Goal: Task Accomplishment & Management: Complete application form

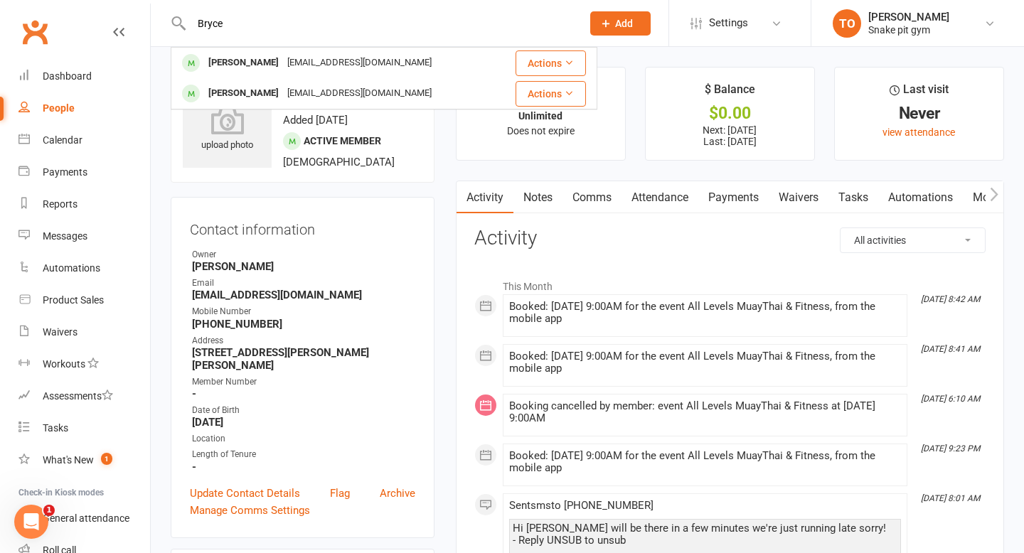
click at [283, 22] on input "Bryce" at bounding box center [379, 24] width 385 height 20
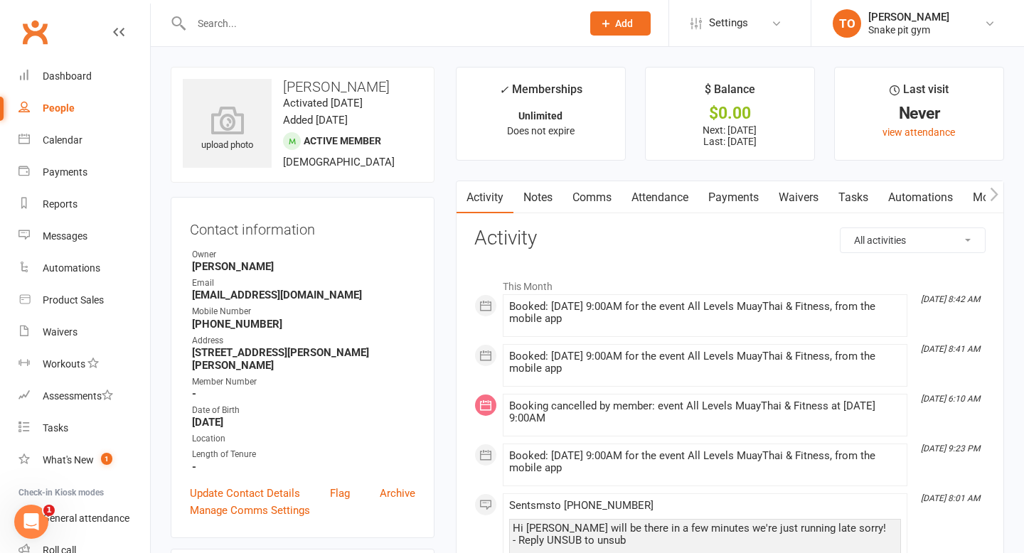
click at [285, 21] on input "text" at bounding box center [379, 24] width 385 height 20
type input "[PERSON_NAME]"
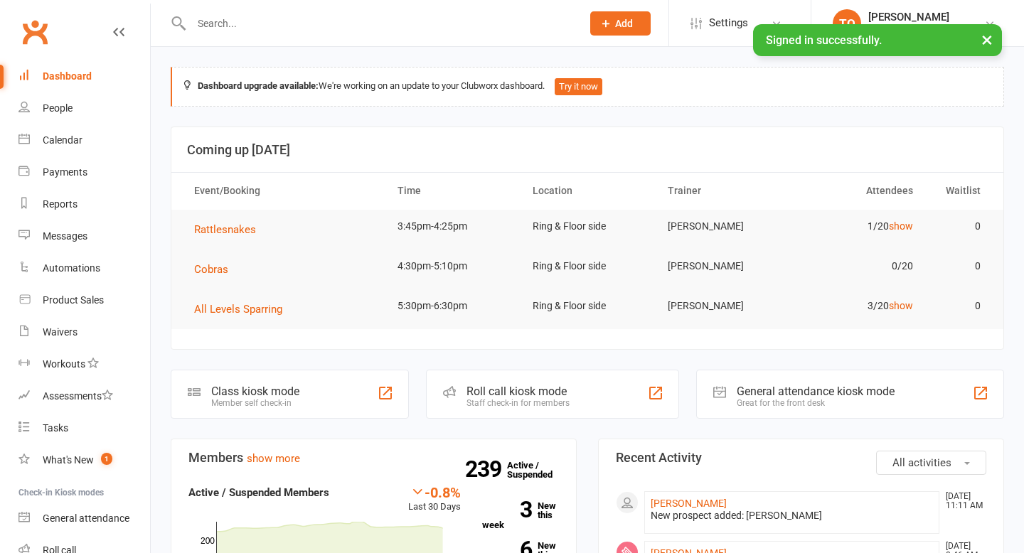
click at [278, 21] on input "text" at bounding box center [379, 24] width 385 height 20
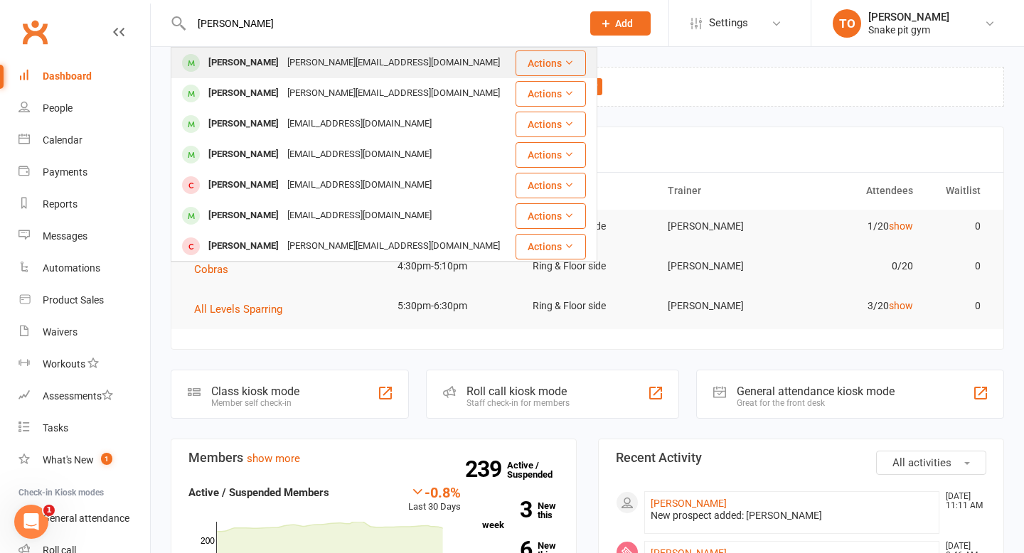
type input "liam chong"
click at [283, 57] on div "liam.rc@hotmail.com" at bounding box center [393, 63] width 221 height 21
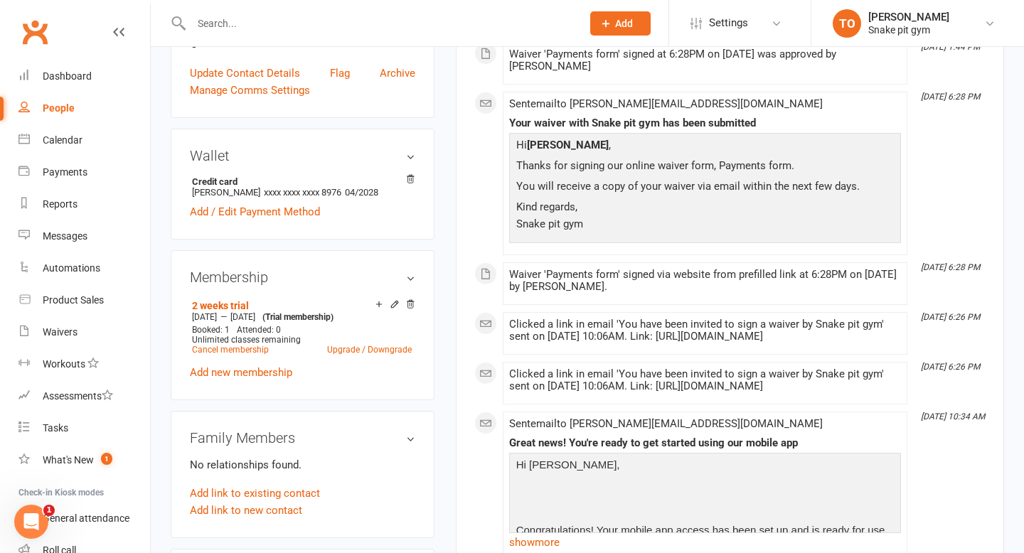
scroll to position [452, 0]
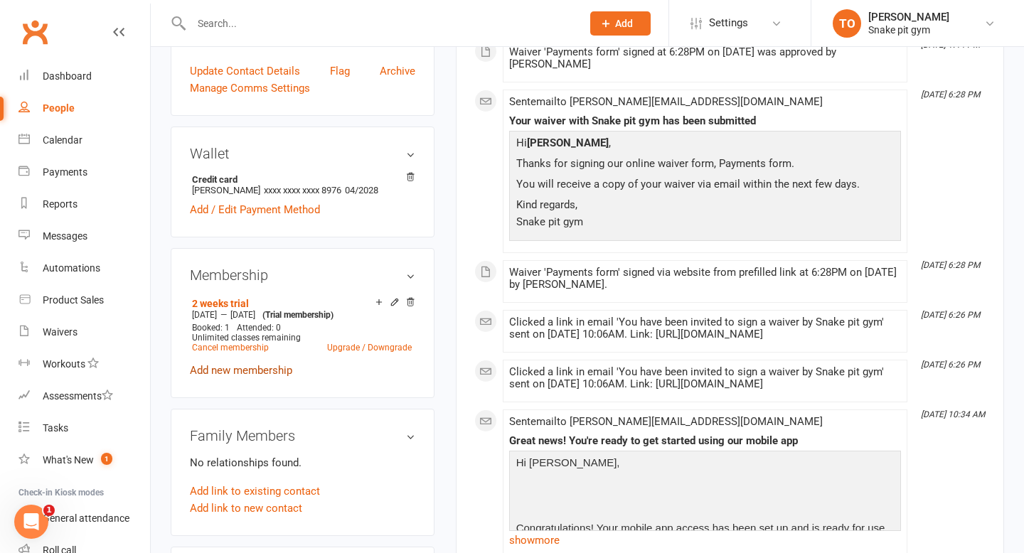
click at [231, 364] on link "Add new membership" at bounding box center [241, 370] width 102 height 13
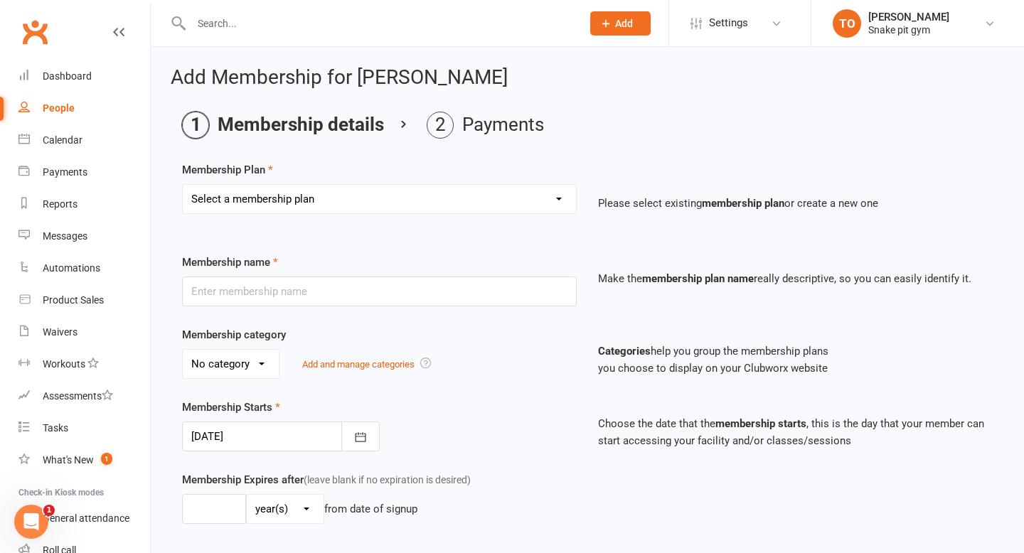
click at [510, 186] on select "Select a membership plan Create new Membership Plan 12 Week Beginners Challenge…" at bounding box center [379, 199] width 393 height 28
select select "1"
click at [183, 185] on select "Select a membership plan Create new Membership Plan 12 Week Beginners Challenge…" at bounding box center [379, 199] width 393 height 28
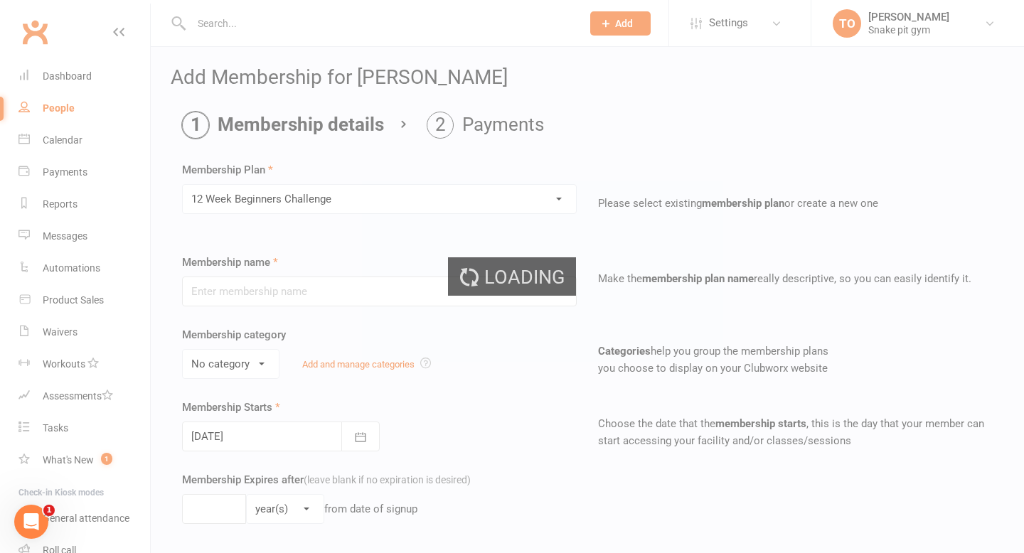
type input "12 Week Beginners Challenge"
select select "0"
type input "0"
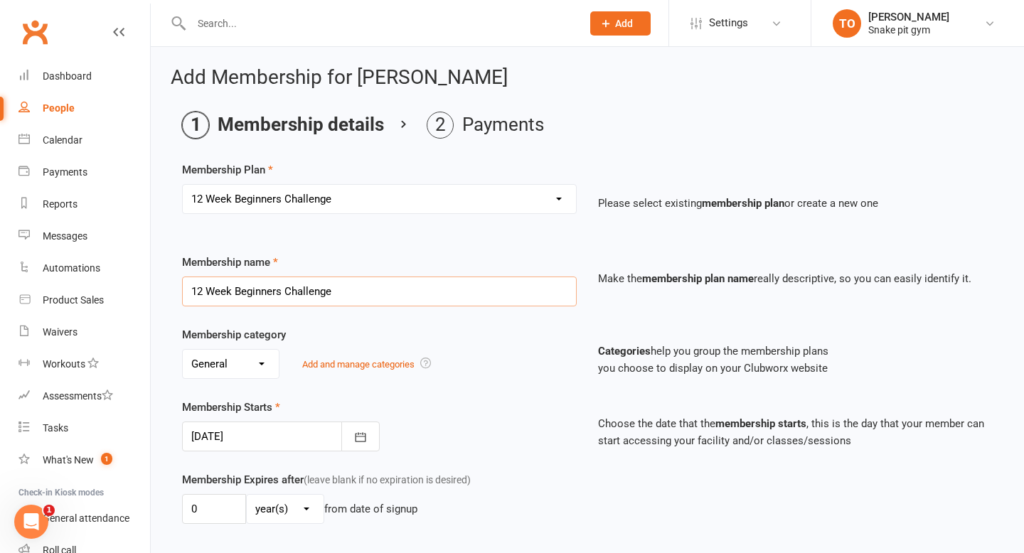
click at [318, 295] on input "12 Week Beginners Challenge" at bounding box center [379, 292] width 395 height 30
type input "1 class per week"
click at [395, 337] on div "Membership category No category General Women's Only Add and manage categories" at bounding box center [379, 353] width 416 height 53
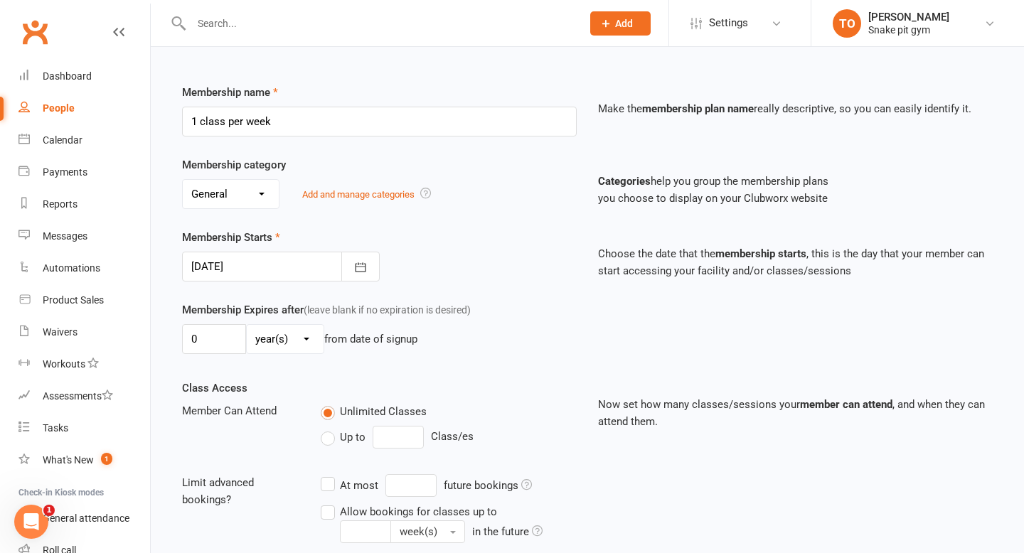
scroll to position [174, 0]
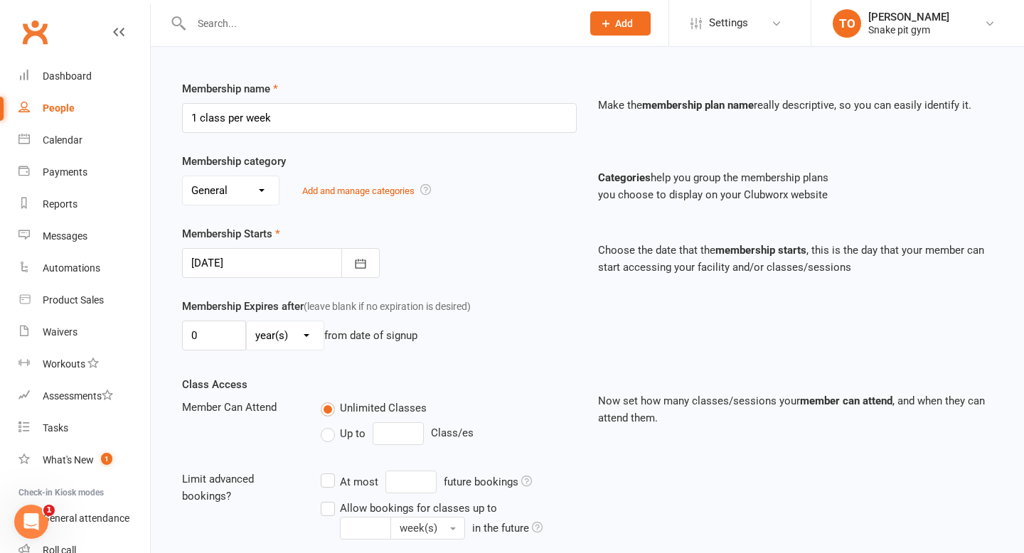
click at [253, 191] on select "No category General Women's Only" at bounding box center [231, 190] width 96 height 28
click at [359, 263] on icon "button" at bounding box center [360, 263] width 11 height 9
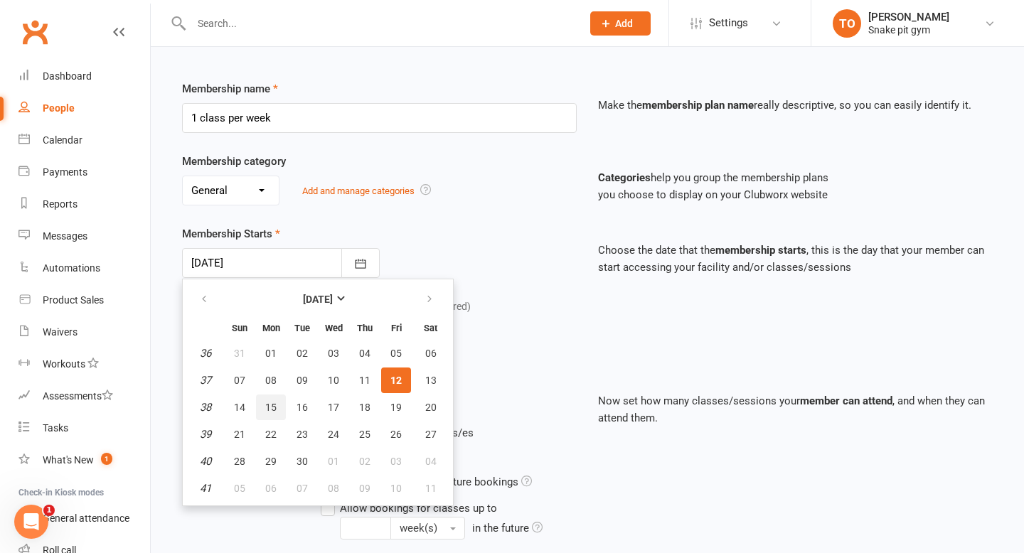
click at [267, 412] on span "15" at bounding box center [270, 407] width 11 height 11
type input "15 Sep 2025"
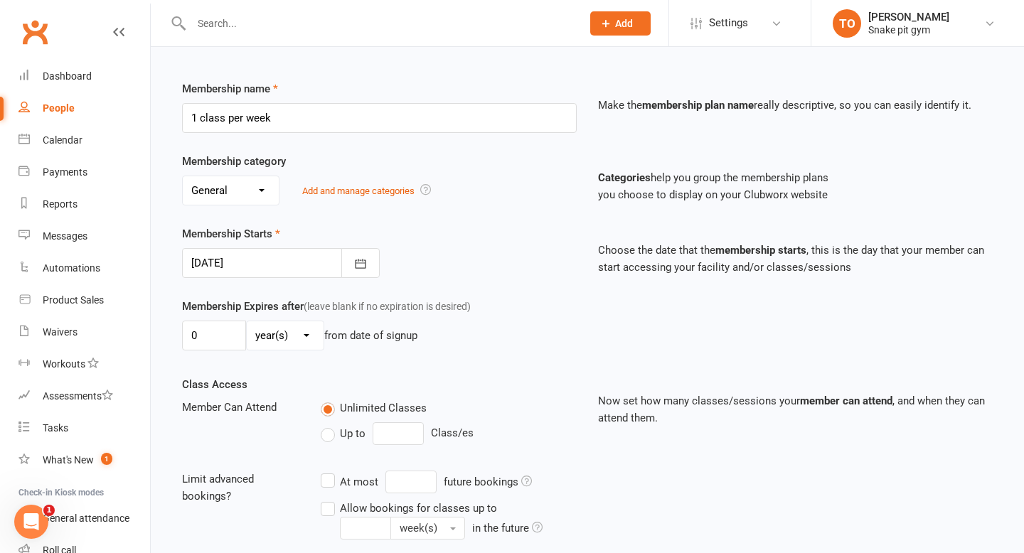
click at [451, 388] on div "Class Access Member Can Attend Unlimited Classes Up to Class/es Limit advanced …" at bounding box center [379, 468] width 416 height 184
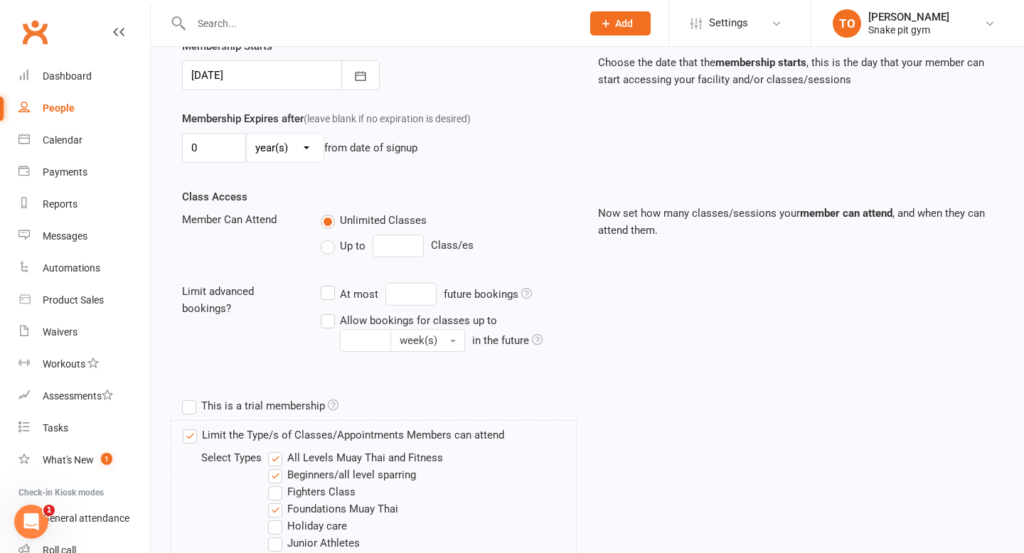
scroll to position [362, 0]
click at [332, 245] on label "Up to" at bounding box center [343, 245] width 45 height 17
click at [330, 237] on input "Up to" at bounding box center [325, 237] width 9 height 0
type input "0"
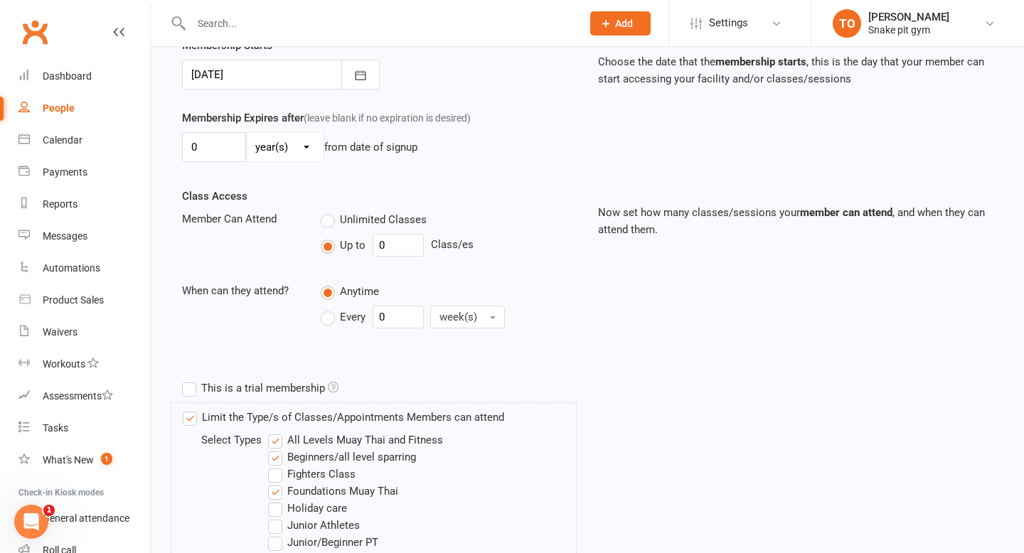
click at [333, 221] on label "Unlimited Classes" at bounding box center [374, 219] width 106 height 17
click at [330, 211] on input "Unlimited Classes" at bounding box center [325, 211] width 9 height 0
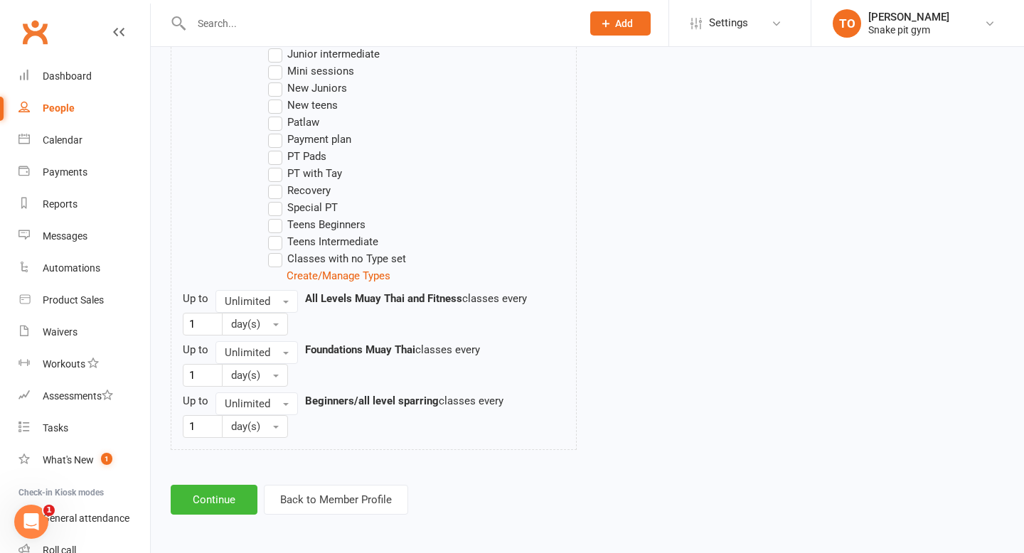
scroll to position [904, 0]
click at [262, 295] on span "Unlimited" at bounding box center [248, 300] width 46 height 13
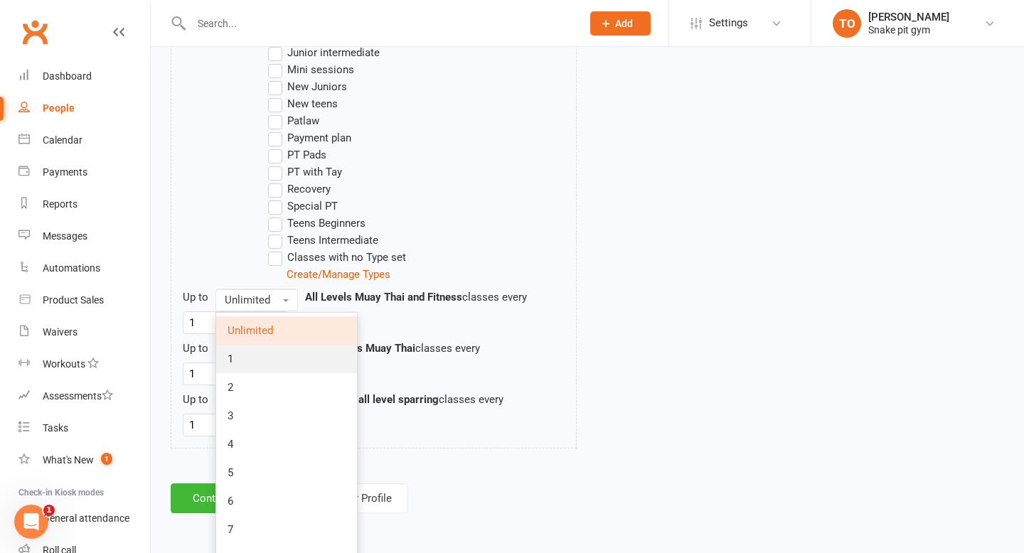
click at [265, 349] on link "1" at bounding box center [286, 359] width 141 height 28
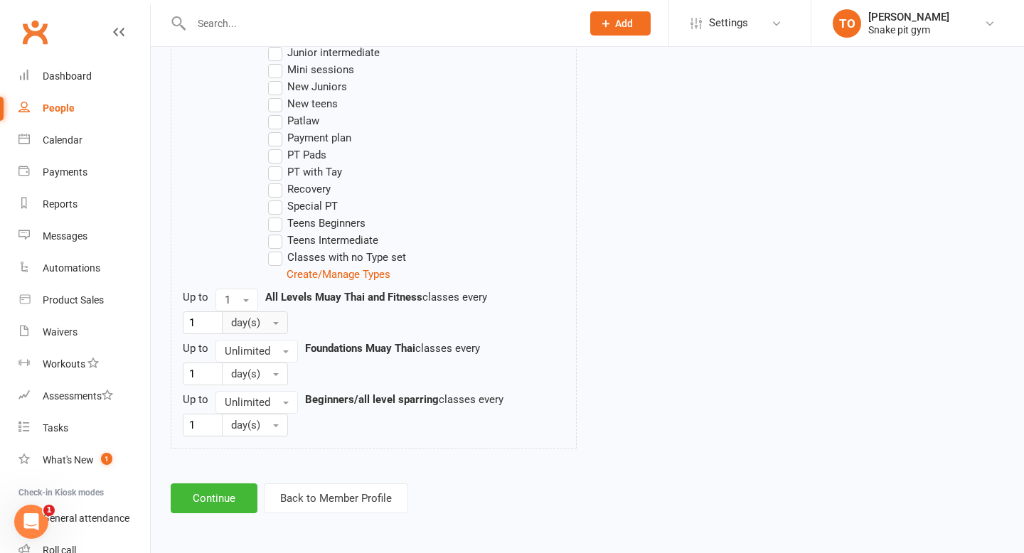
click at [245, 321] on span "day(s)" at bounding box center [245, 323] width 29 height 13
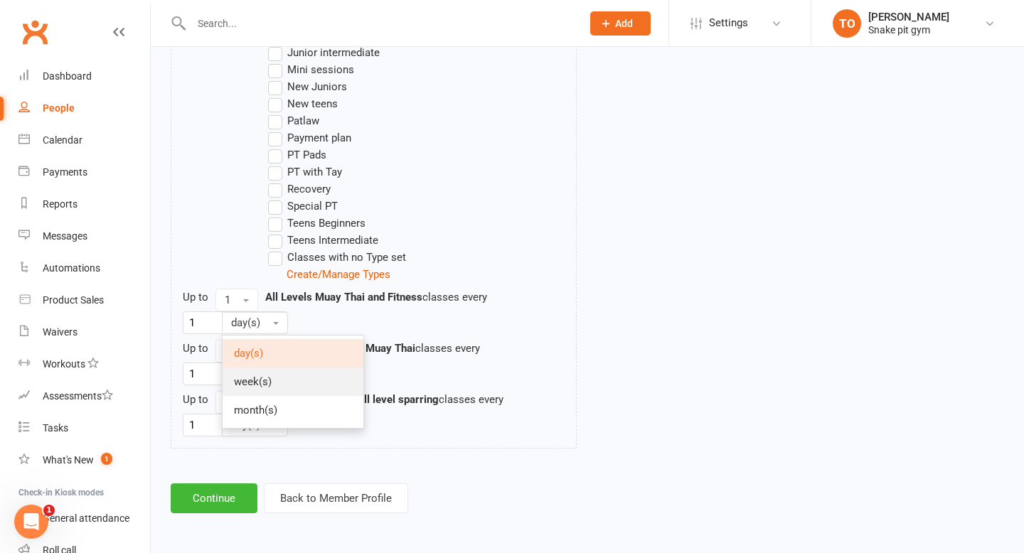
click at [267, 373] on link "week(s)" at bounding box center [293, 382] width 141 height 28
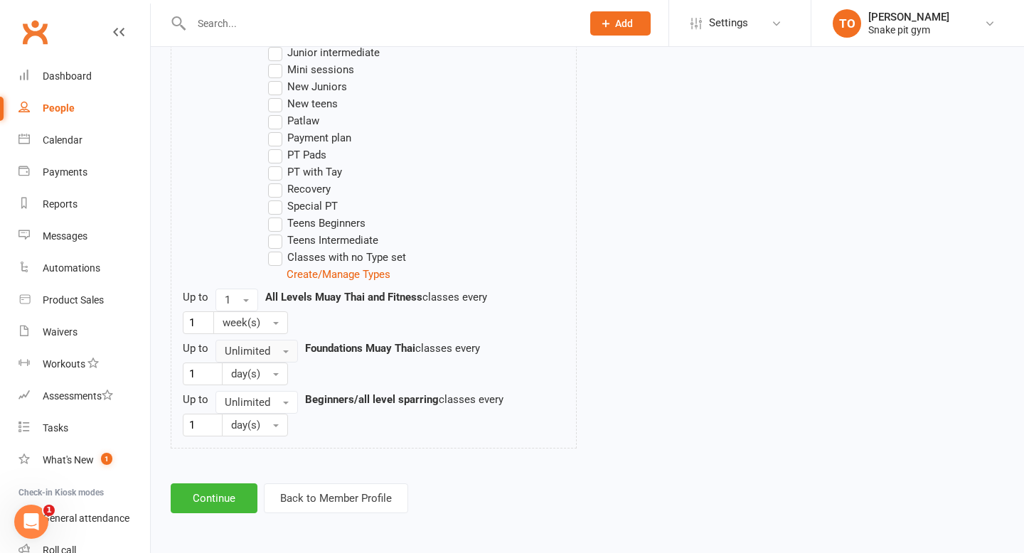
click at [249, 350] on span "Unlimited" at bounding box center [248, 351] width 46 height 13
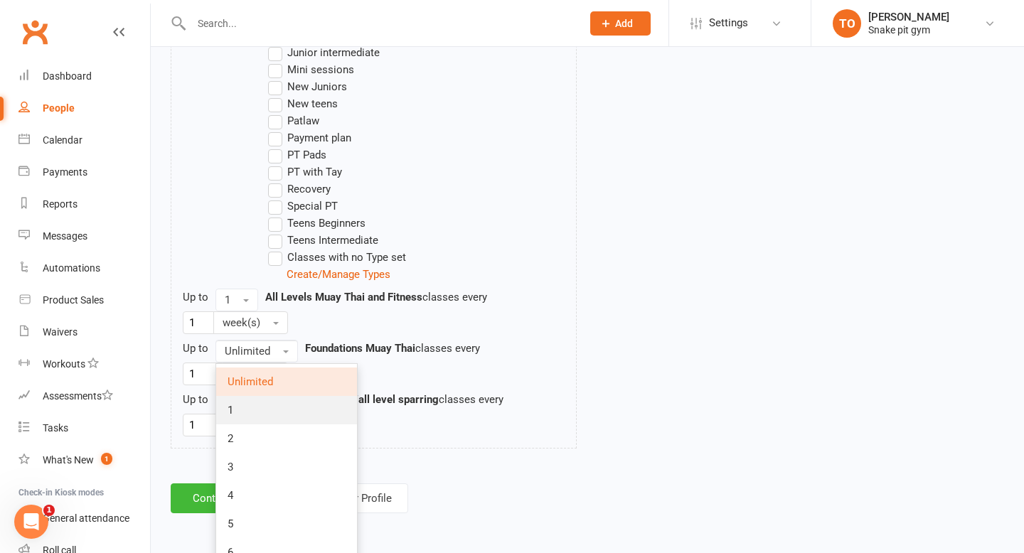
click at [267, 403] on link "1" at bounding box center [286, 410] width 141 height 28
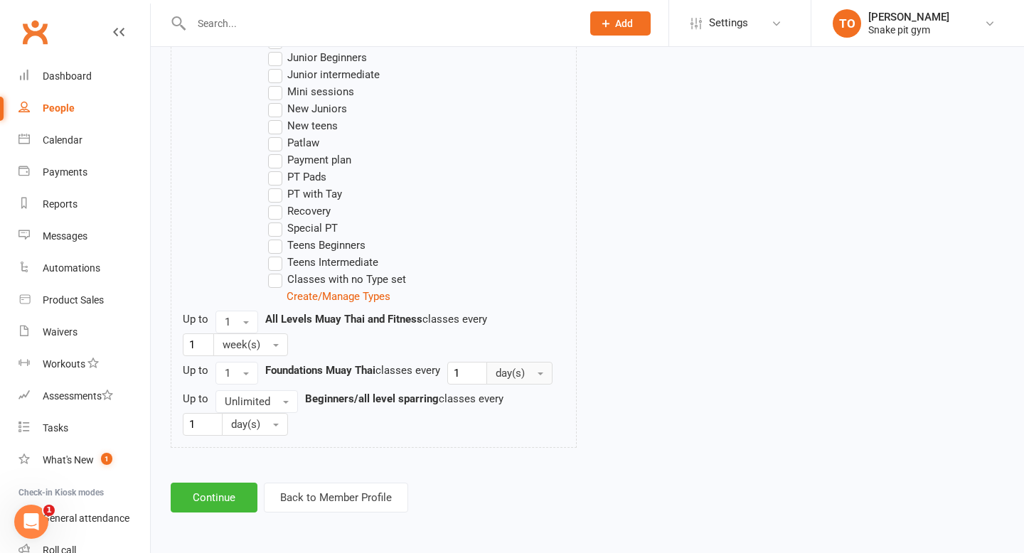
click at [513, 366] on button "day(s)" at bounding box center [520, 373] width 66 height 23
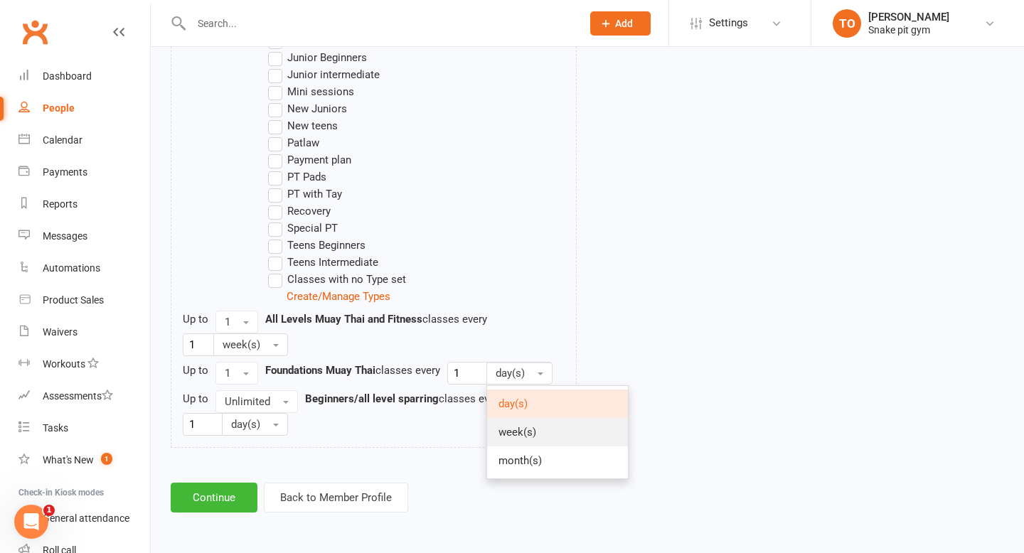
click at [519, 428] on span "week(s)" at bounding box center [518, 432] width 38 height 13
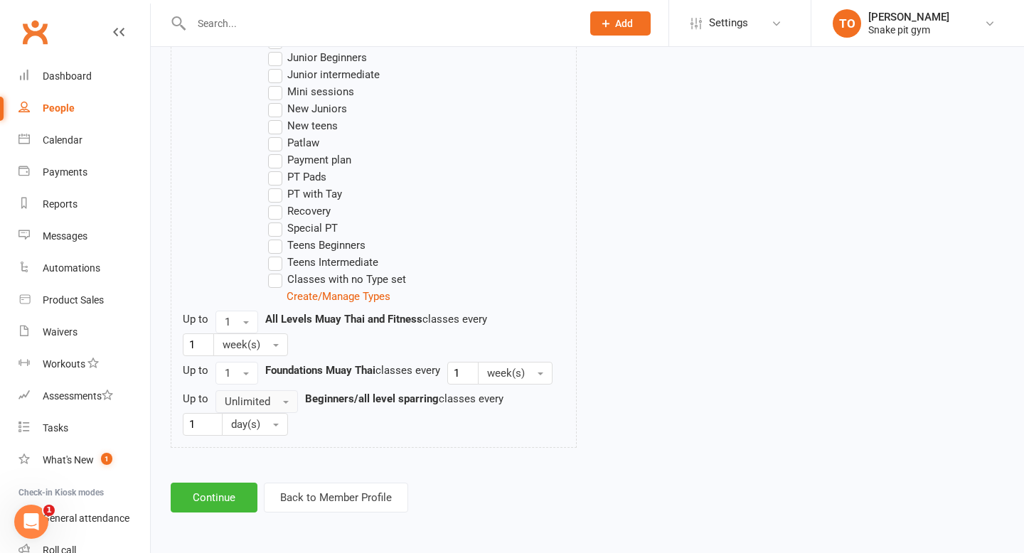
click at [248, 398] on span "Unlimited" at bounding box center [248, 402] width 46 height 13
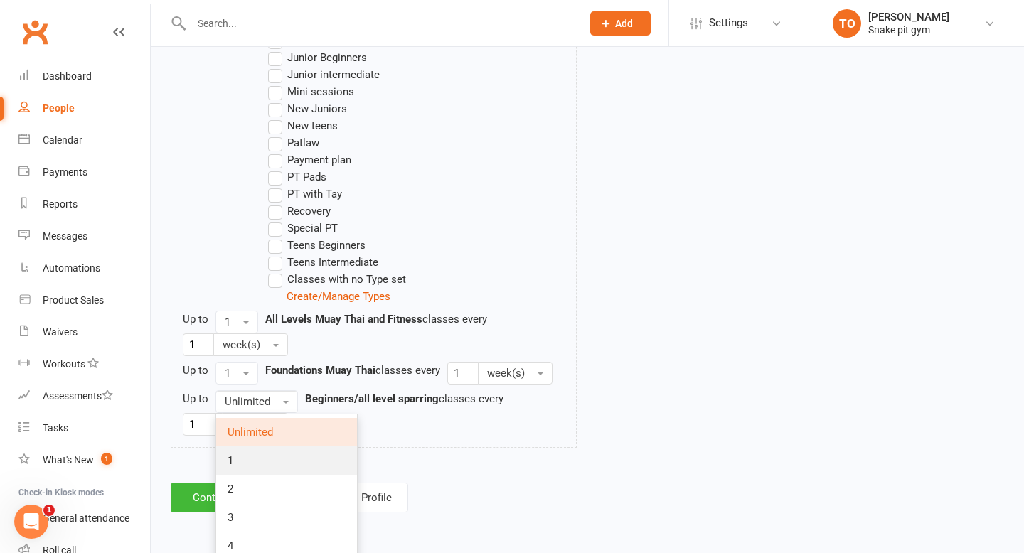
click at [258, 460] on link "1" at bounding box center [286, 461] width 141 height 28
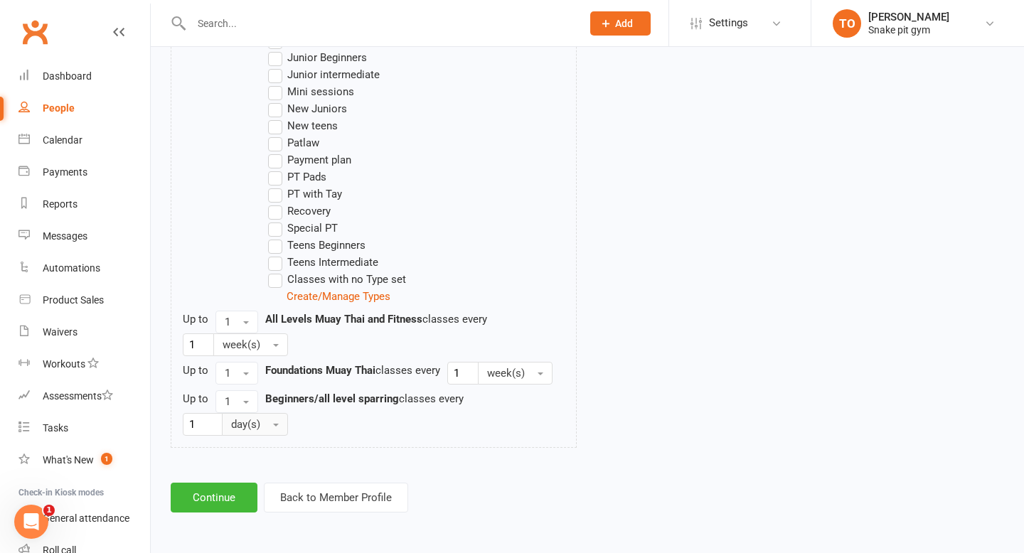
click at [252, 426] on span "day(s)" at bounding box center [245, 424] width 29 height 13
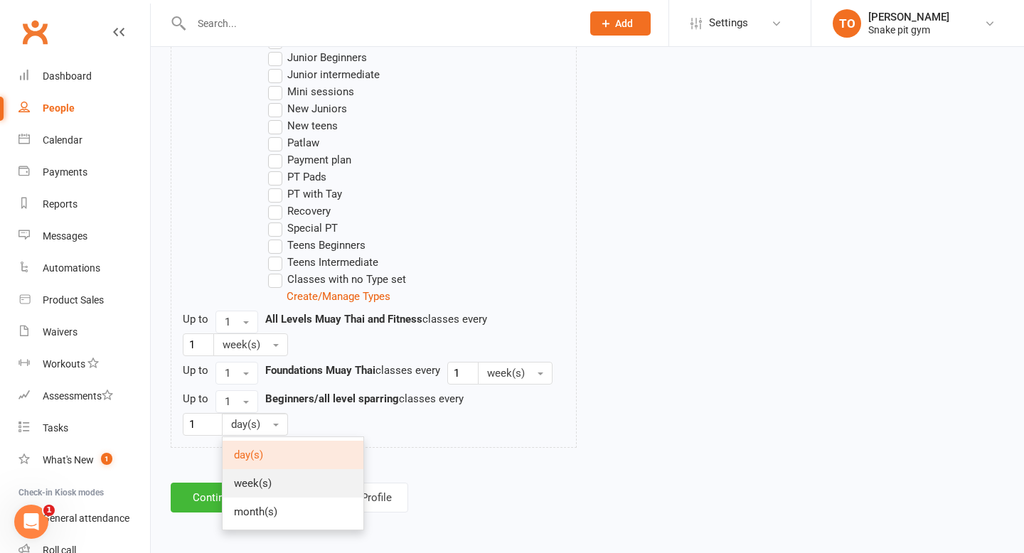
click at [275, 487] on link "week(s)" at bounding box center [293, 484] width 141 height 28
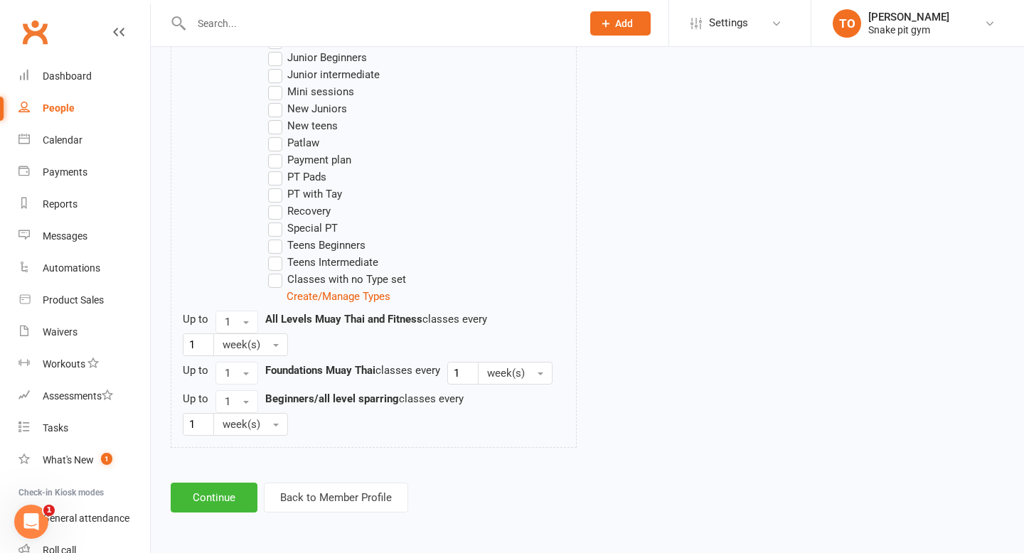
click at [373, 450] on div "Limit the Type/s of Classes/Appointments Members can attend Select Types All Le…" at bounding box center [379, 179] width 416 height 559
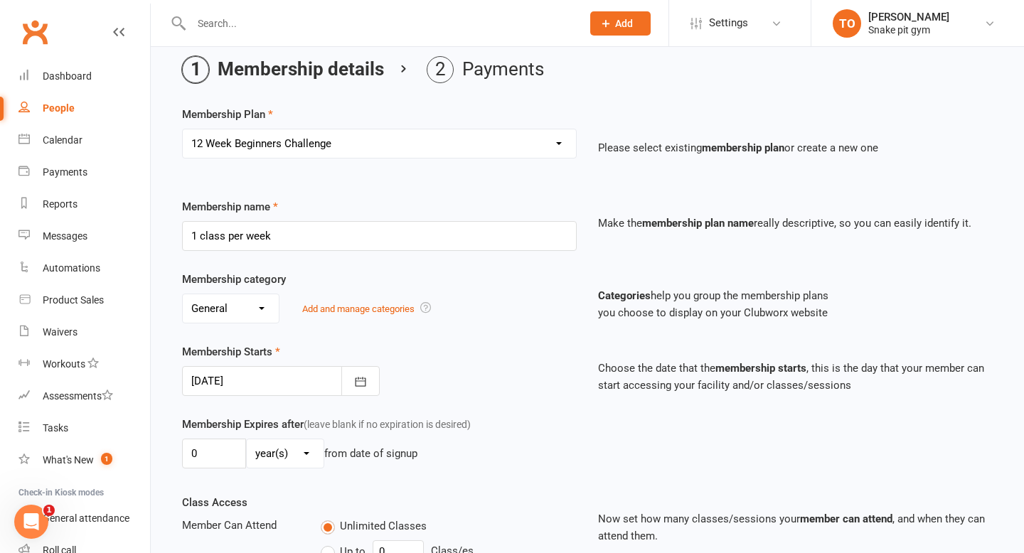
scroll to position [0, 0]
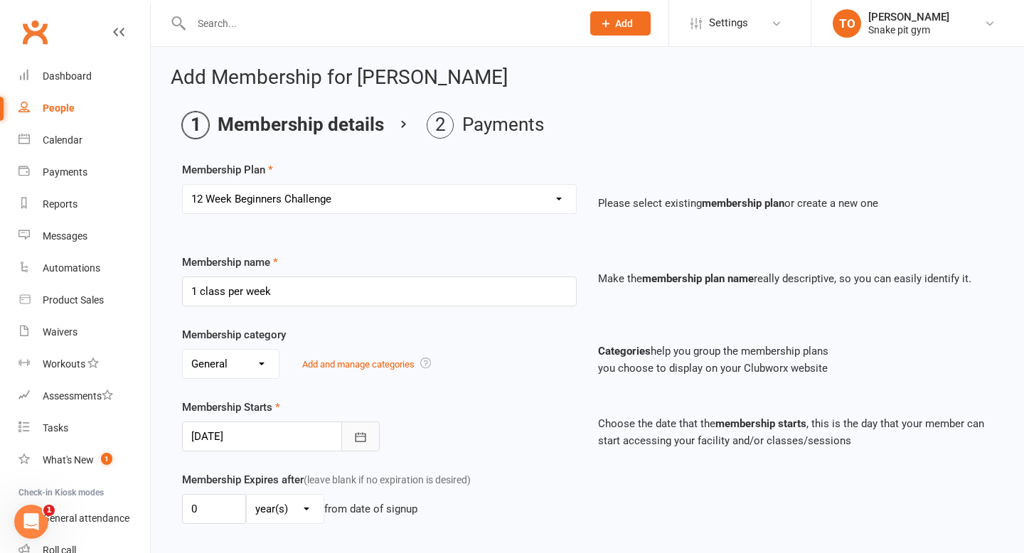
click at [360, 436] on icon "button" at bounding box center [360, 437] width 11 height 9
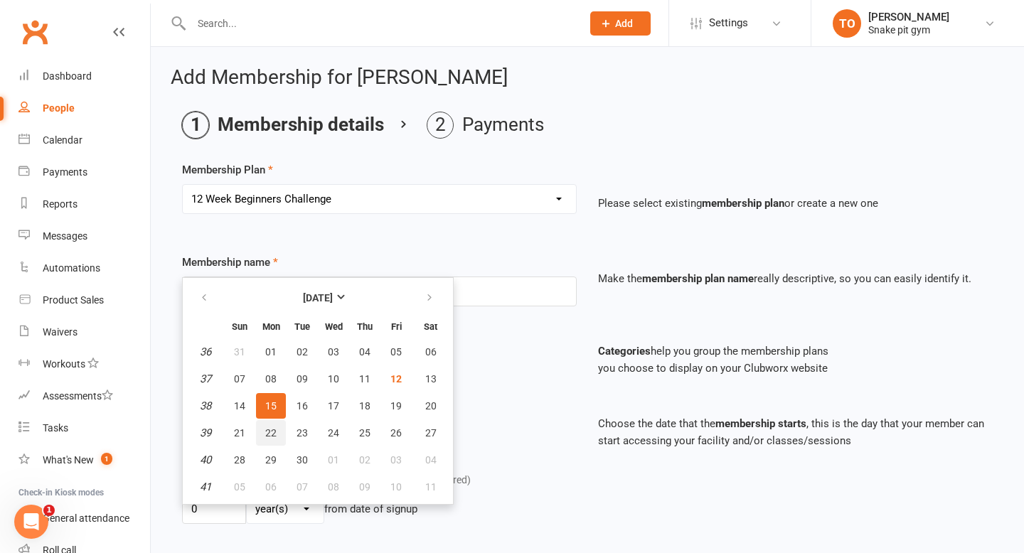
click at [267, 428] on span "22" at bounding box center [270, 433] width 11 height 11
type input "22 Sep 2025"
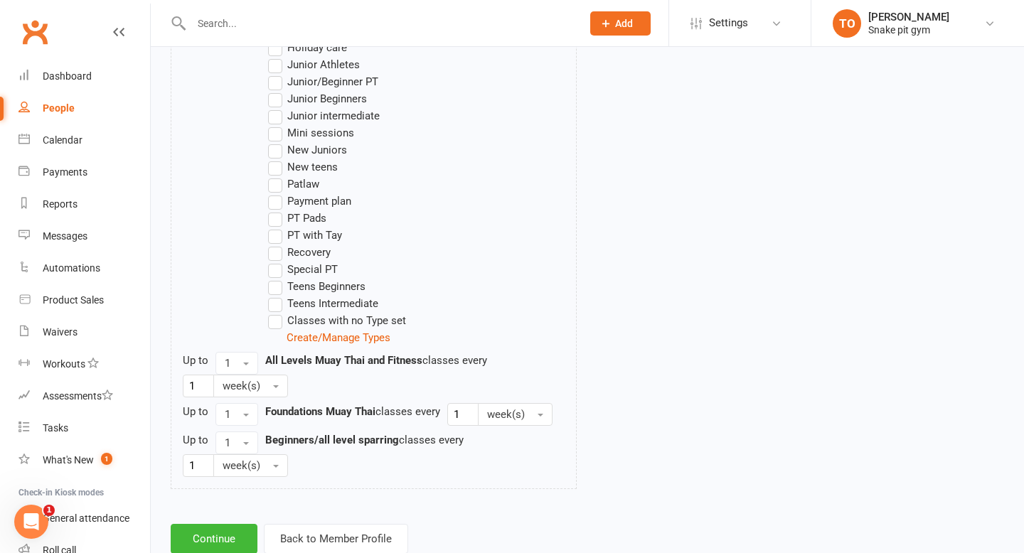
scroll to position [881, 0]
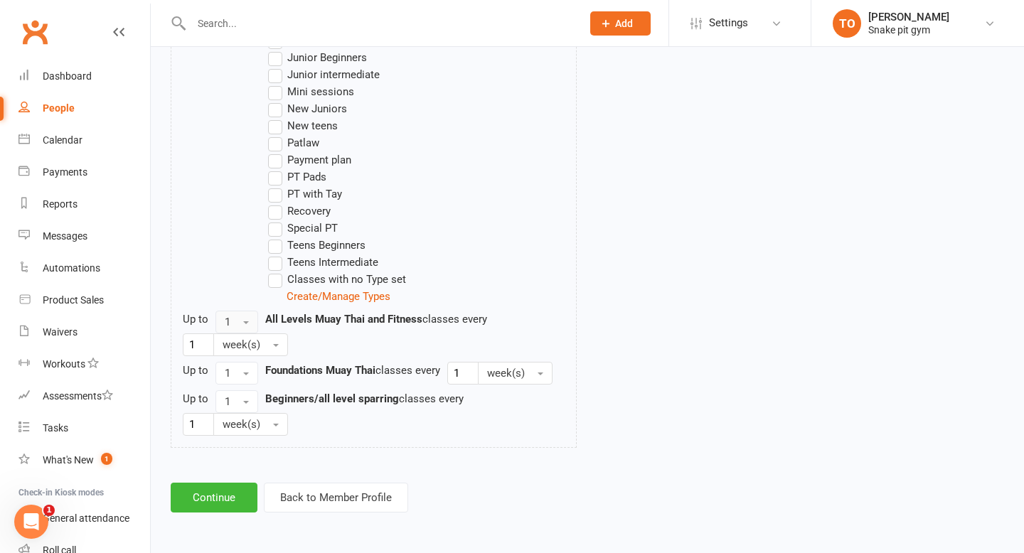
click at [226, 319] on span "1" at bounding box center [228, 322] width 6 height 13
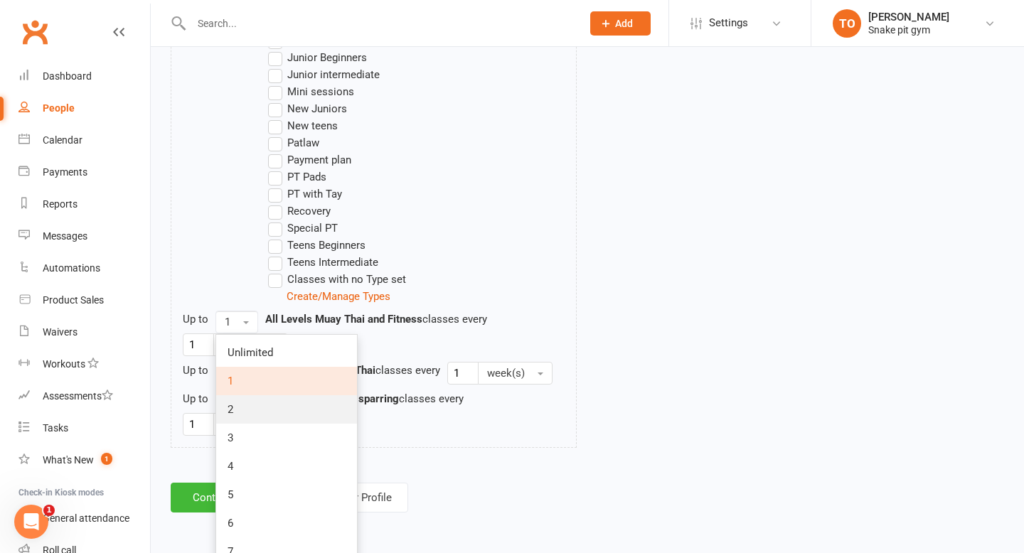
click at [243, 408] on link "2" at bounding box center [286, 410] width 141 height 28
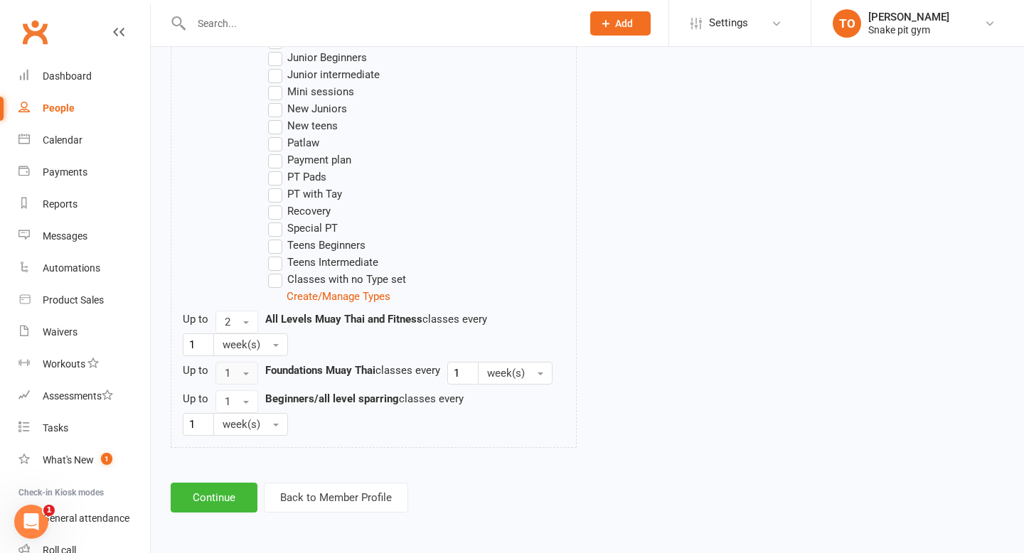
click at [233, 377] on button "1" at bounding box center [237, 373] width 43 height 23
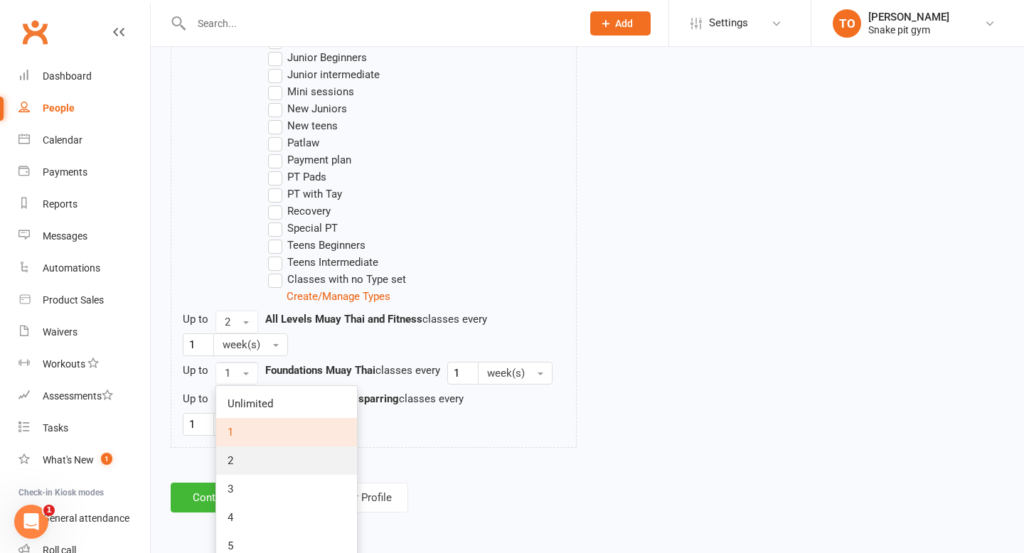
click at [246, 457] on link "2" at bounding box center [286, 461] width 141 height 28
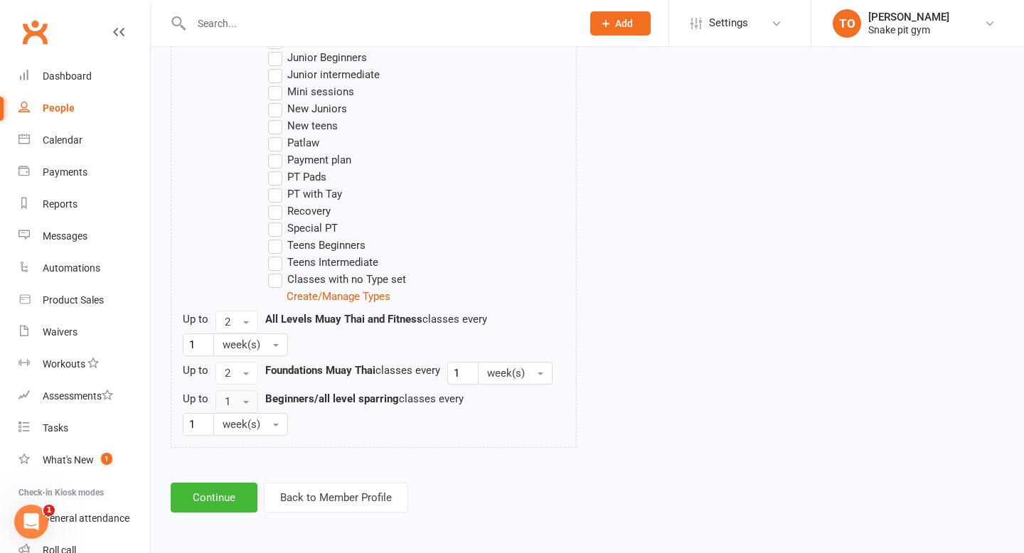
click at [226, 400] on span "1" at bounding box center [228, 402] width 6 height 13
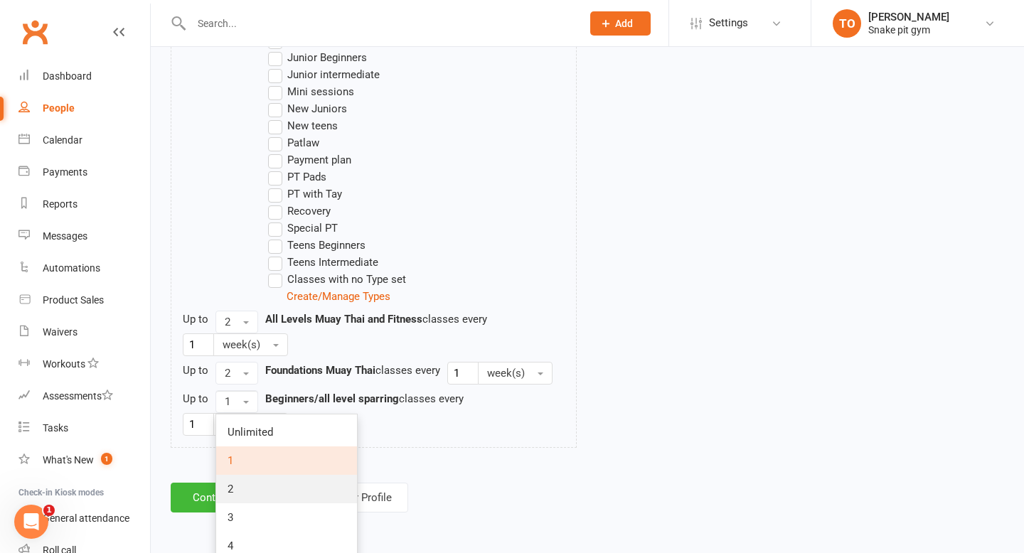
click at [243, 484] on link "2" at bounding box center [286, 489] width 141 height 28
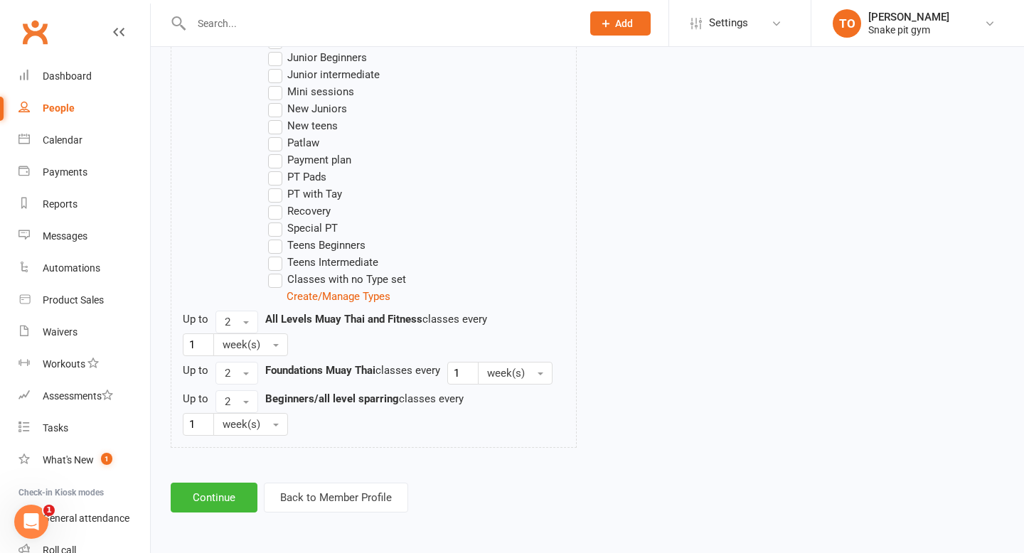
click at [611, 356] on div "Limit the Type/s of Classes/Appointments Members can attend Select Types All Le…" at bounding box center [587, 179] width 832 height 559
click at [212, 507] on button "Continue" at bounding box center [214, 498] width 87 height 30
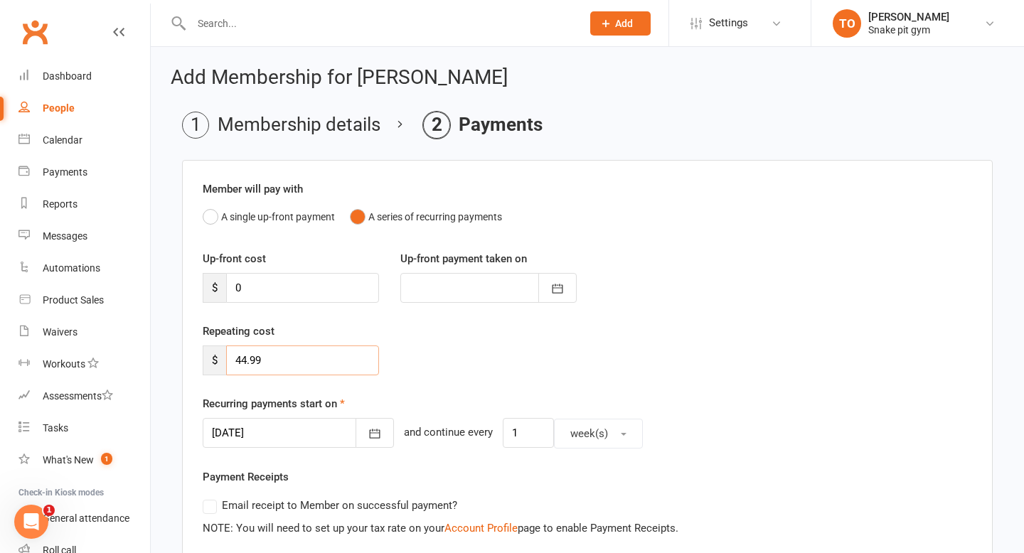
drag, startPoint x: 303, startPoint y: 356, endPoint x: 157, endPoint y: 356, distance: 146.6
type input "1"
type input "20"
click at [483, 387] on div "Repeating cost $ 20" at bounding box center [587, 359] width 791 height 73
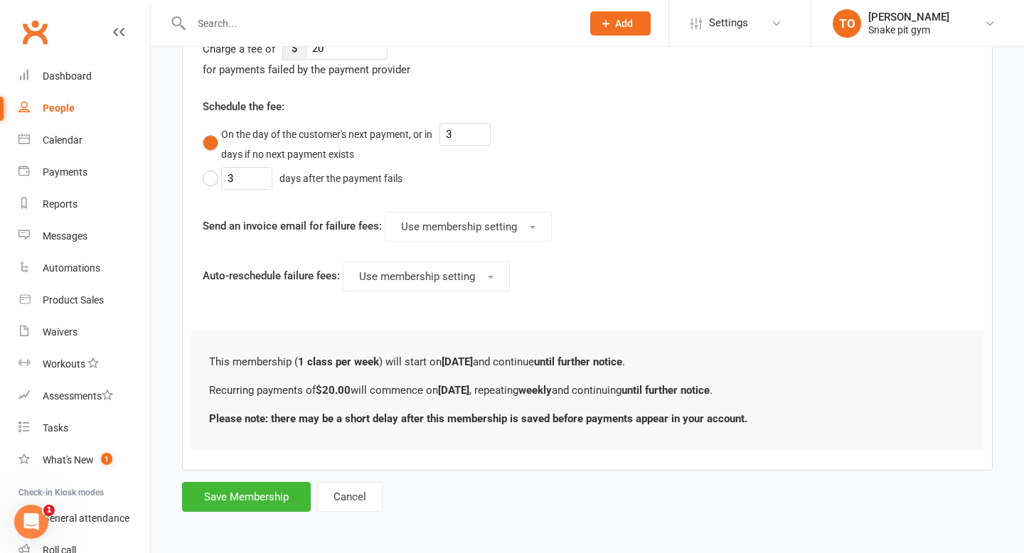
scroll to position [647, 0]
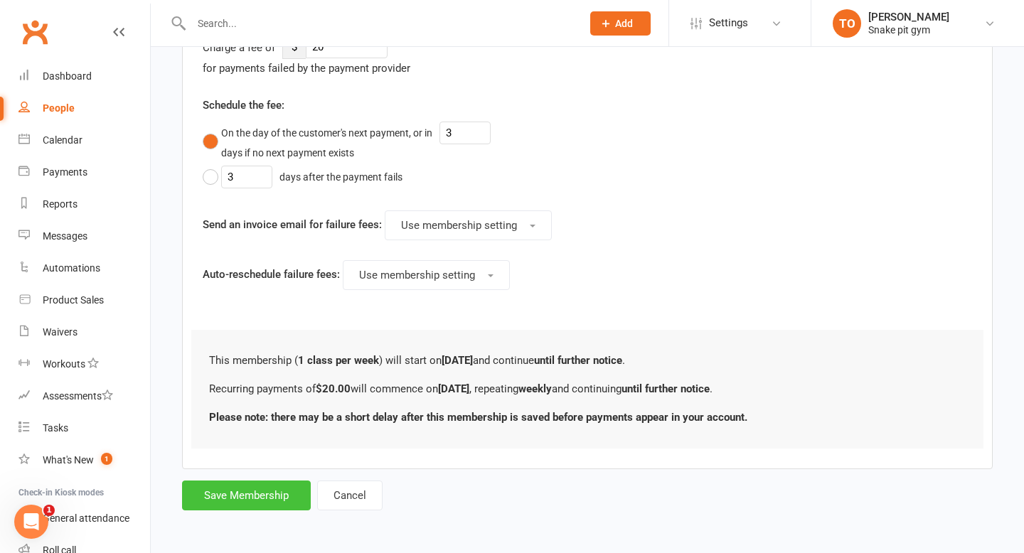
click at [253, 494] on button "Save Membership" at bounding box center [246, 496] width 129 height 30
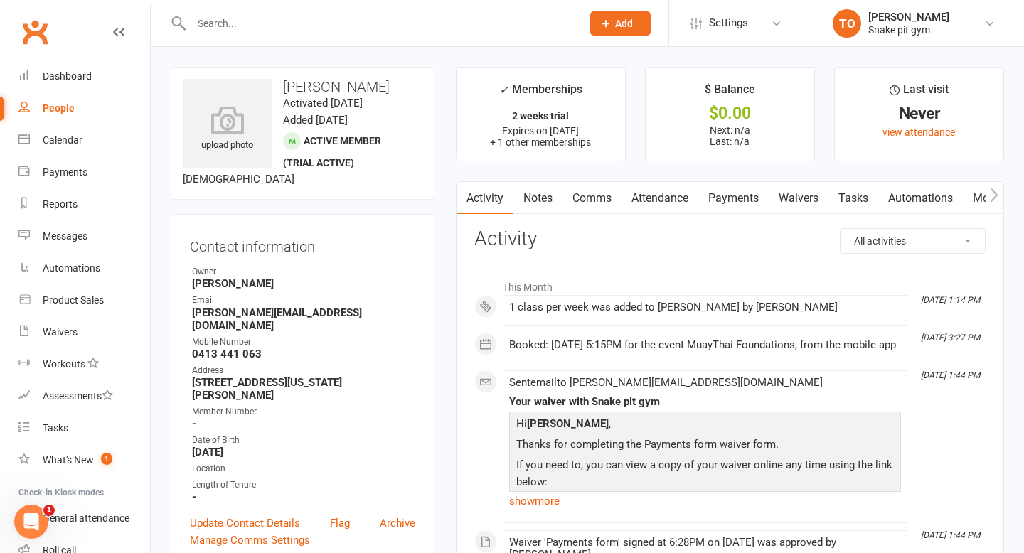
click at [75, 88] on link "Dashboard" at bounding box center [84, 76] width 132 height 32
